Goal: Transaction & Acquisition: Obtain resource

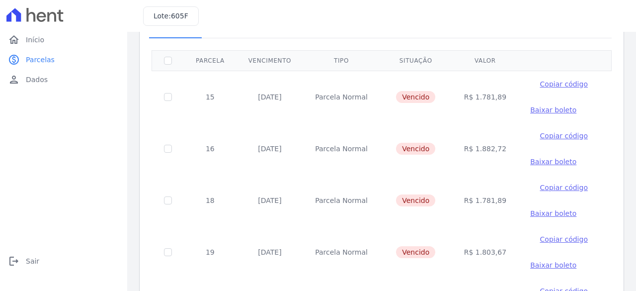
scroll to position [49, 0]
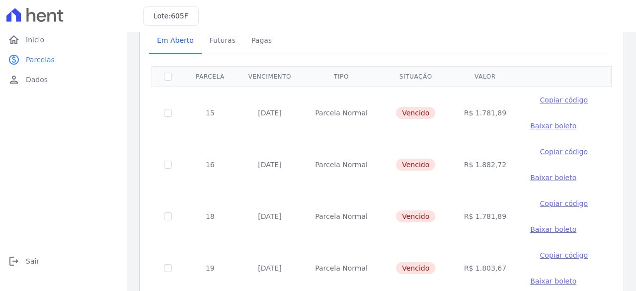
click at [530, 173] on span "Baixar boleto" at bounding box center [553, 177] width 46 height 8
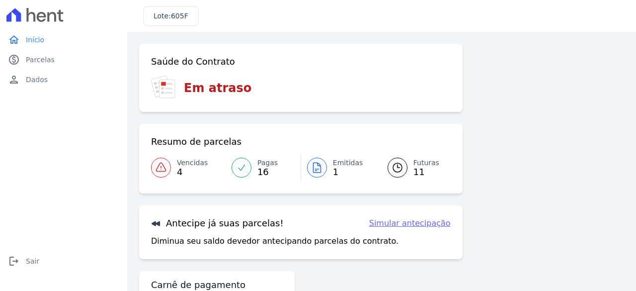
click at [187, 167] on span "Vencidas" at bounding box center [192, 162] width 31 height 10
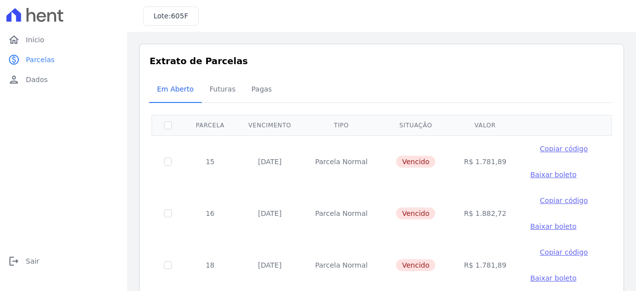
click at [530, 222] on span "Baixar boleto" at bounding box center [553, 226] width 46 height 8
